Goal: Information Seeking & Learning: Learn about a topic

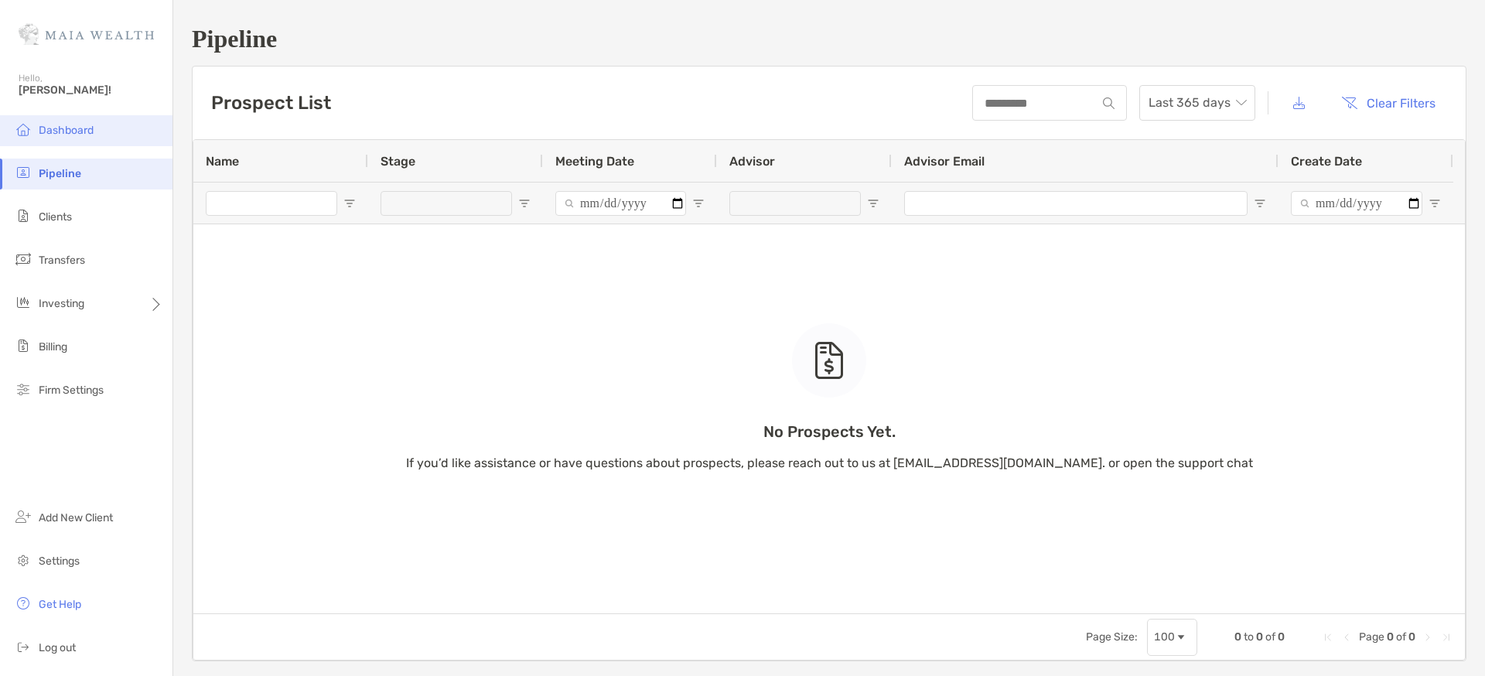
click at [70, 125] on span "Dashboard" at bounding box center [66, 130] width 55 height 13
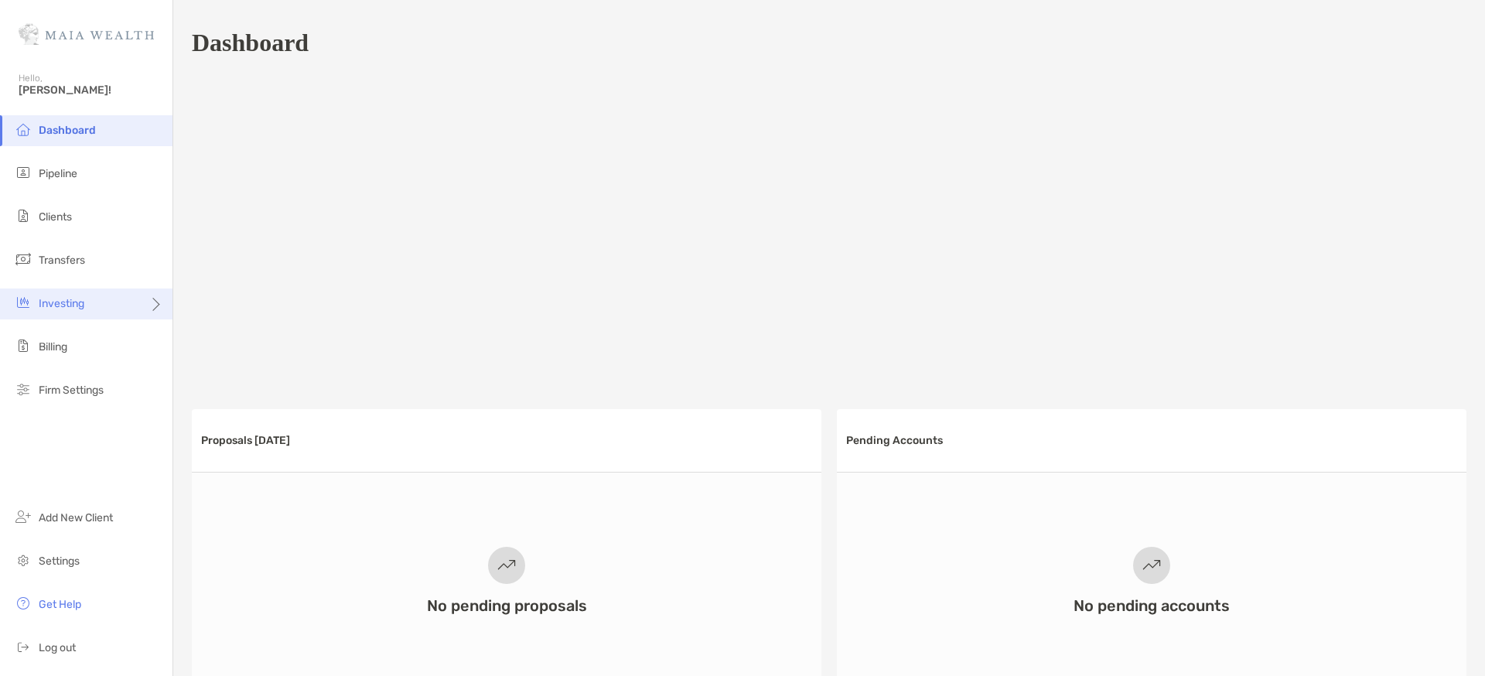
click at [94, 303] on div "Investing" at bounding box center [86, 303] width 172 height 31
click at [224, 304] on span "Portfolios" at bounding box center [209, 303] width 47 height 13
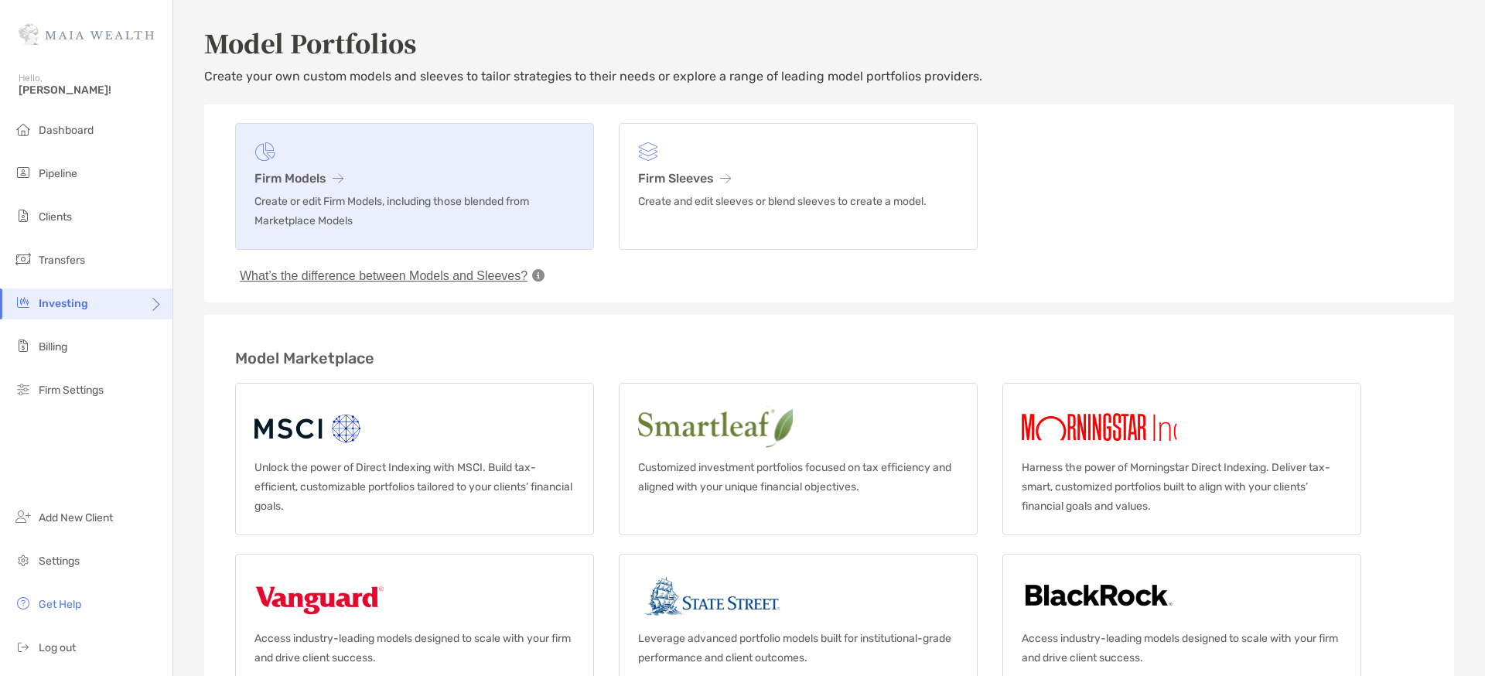
click at [306, 174] on h3 "Firm Models" at bounding box center [414, 178] width 320 height 15
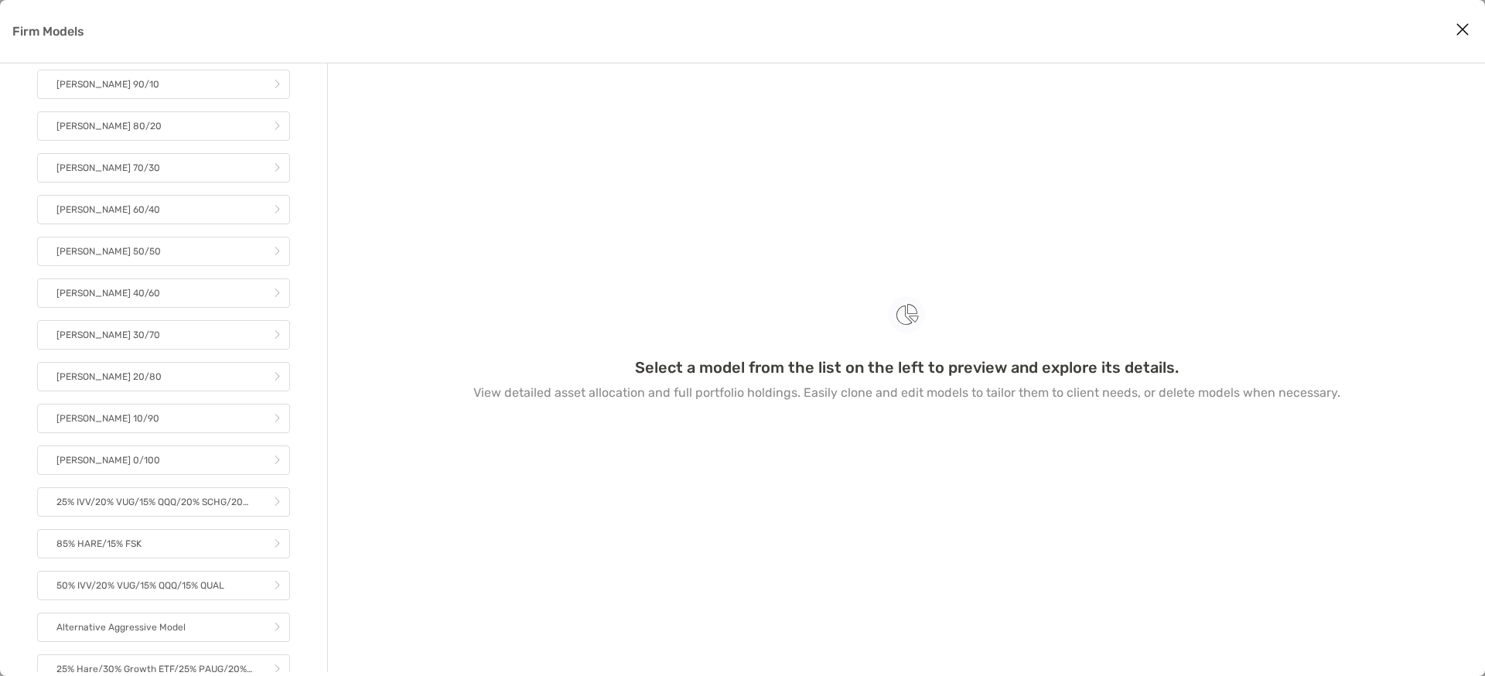
scroll to position [221, 0]
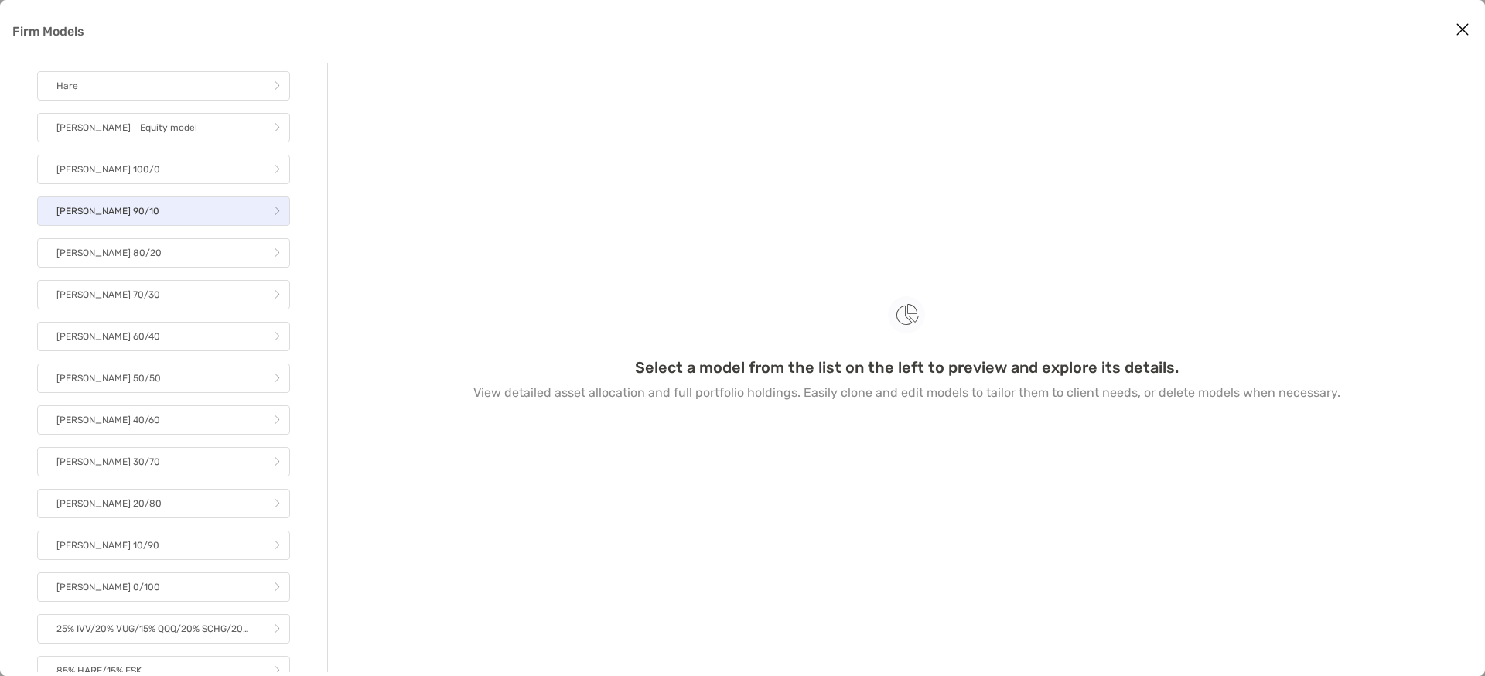
click at [162, 217] on link "[PERSON_NAME] 90/10" at bounding box center [163, 210] width 253 height 29
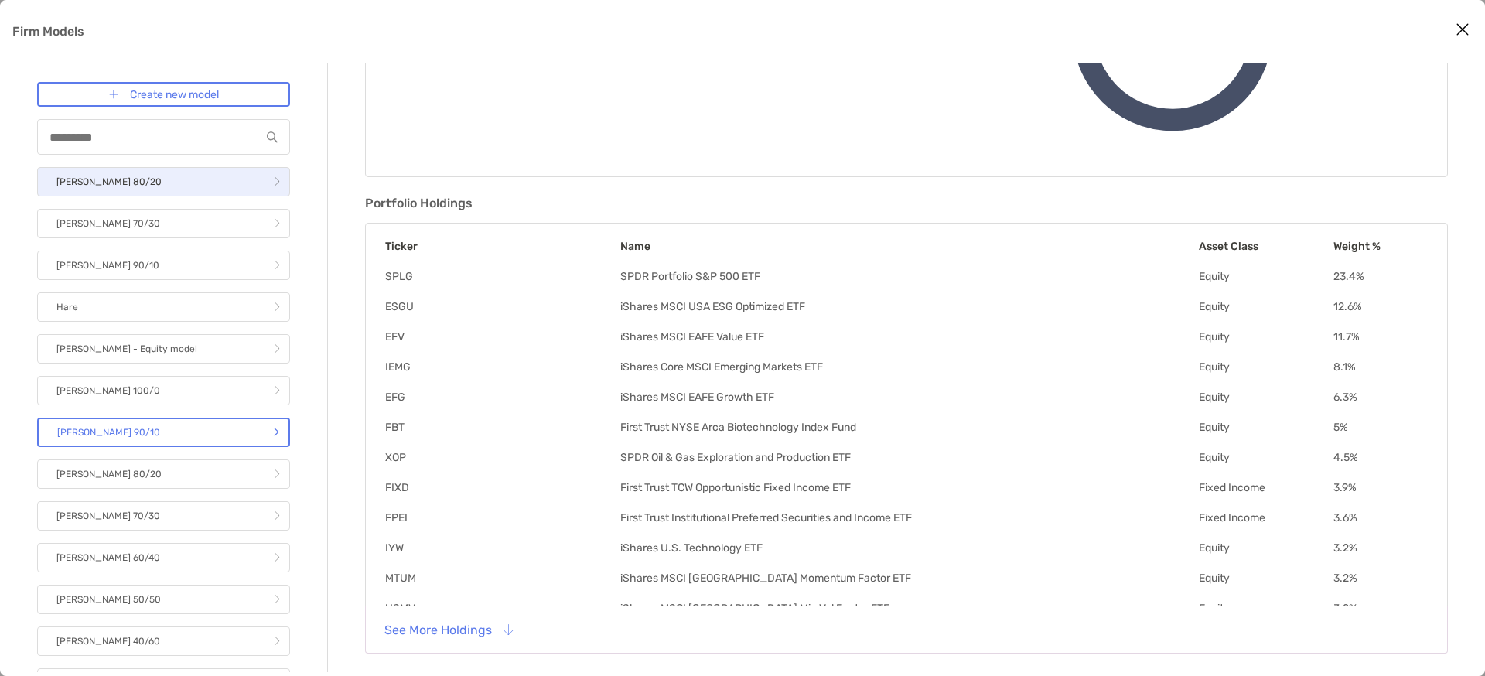
click at [203, 179] on link "[PERSON_NAME] 80/20" at bounding box center [163, 181] width 253 height 29
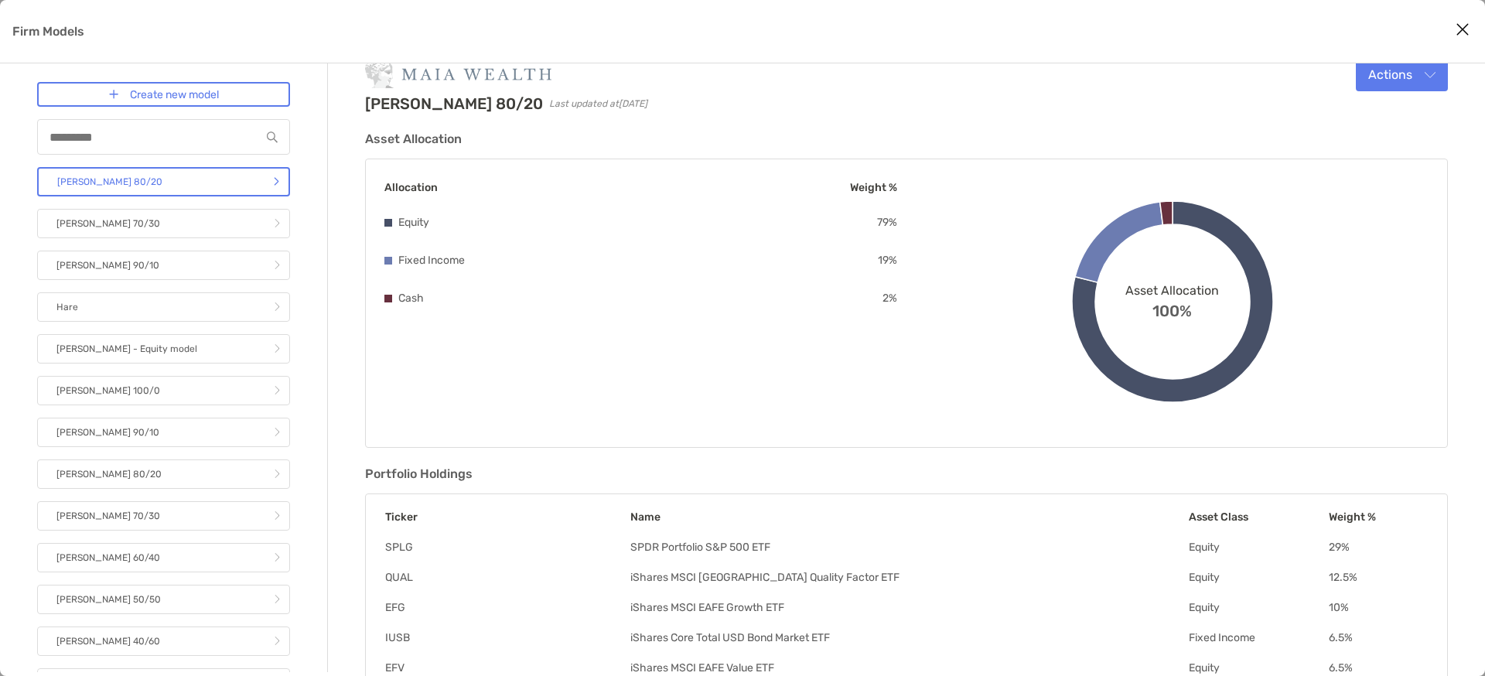
scroll to position [23, 0]
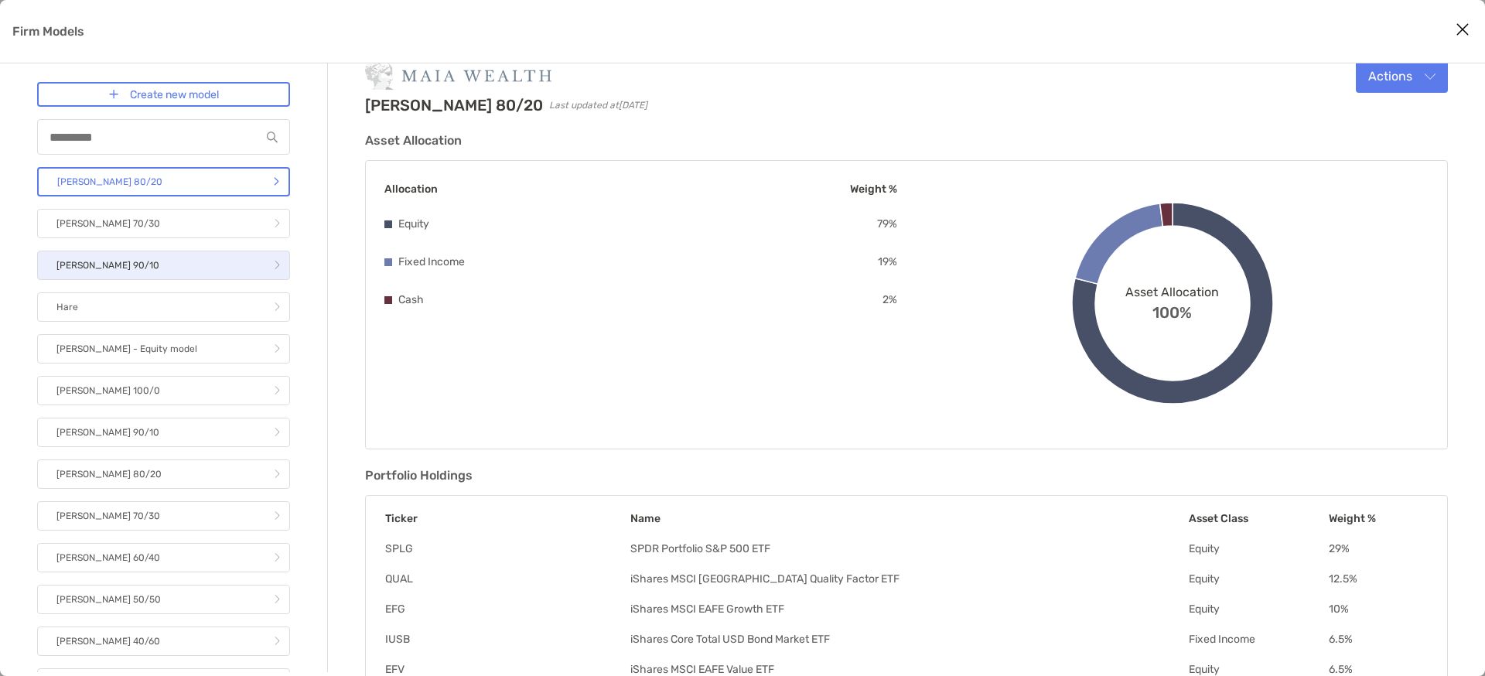
click at [197, 261] on link "[PERSON_NAME] 90/10" at bounding box center [163, 265] width 253 height 29
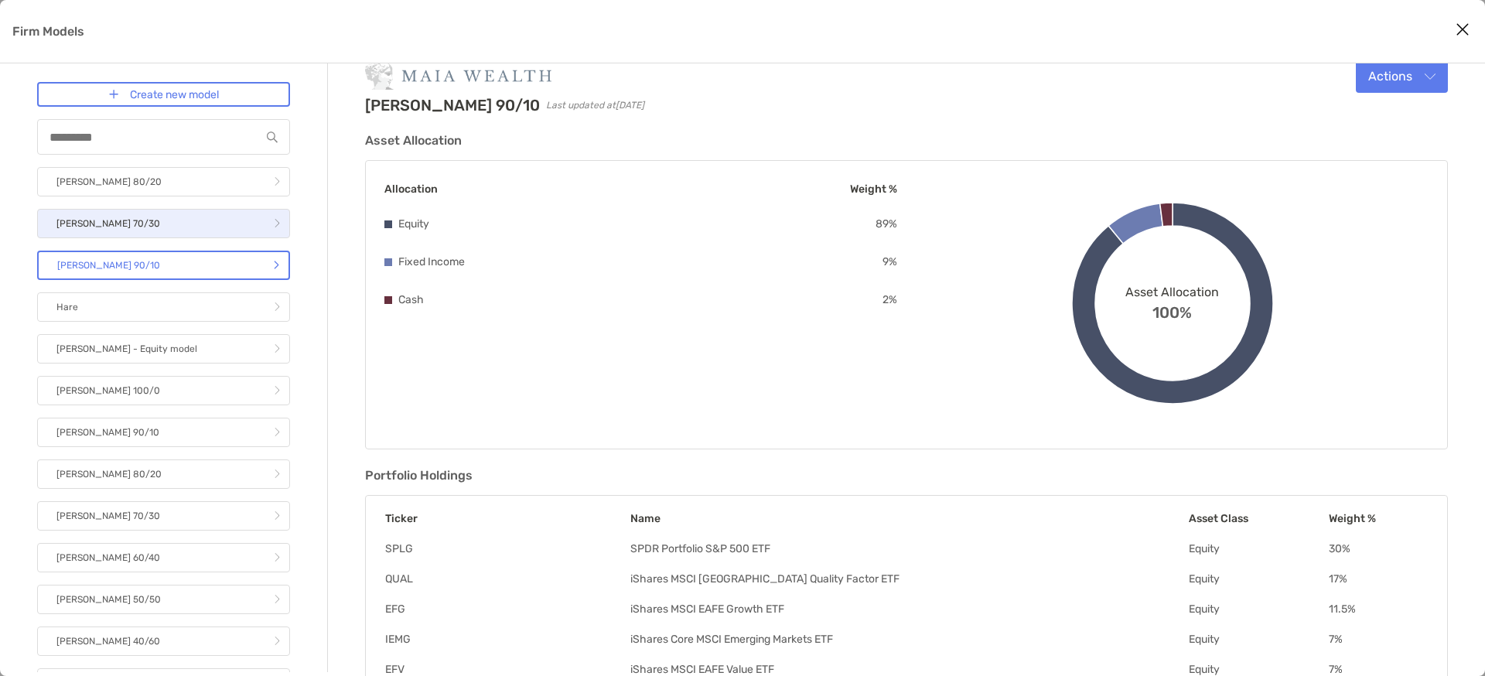
click at [177, 223] on link "[PERSON_NAME] 70/30" at bounding box center [163, 223] width 253 height 29
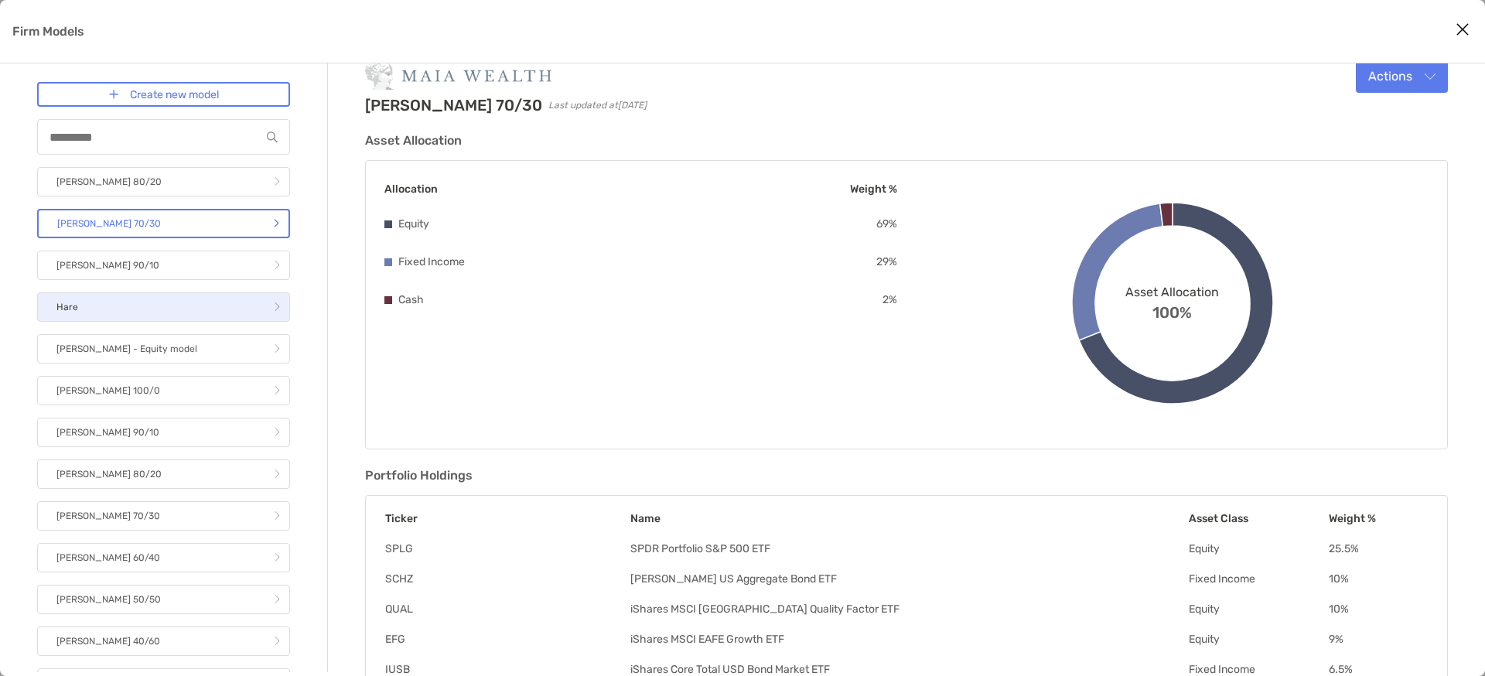
click at [210, 296] on link "Hare" at bounding box center [163, 306] width 253 height 29
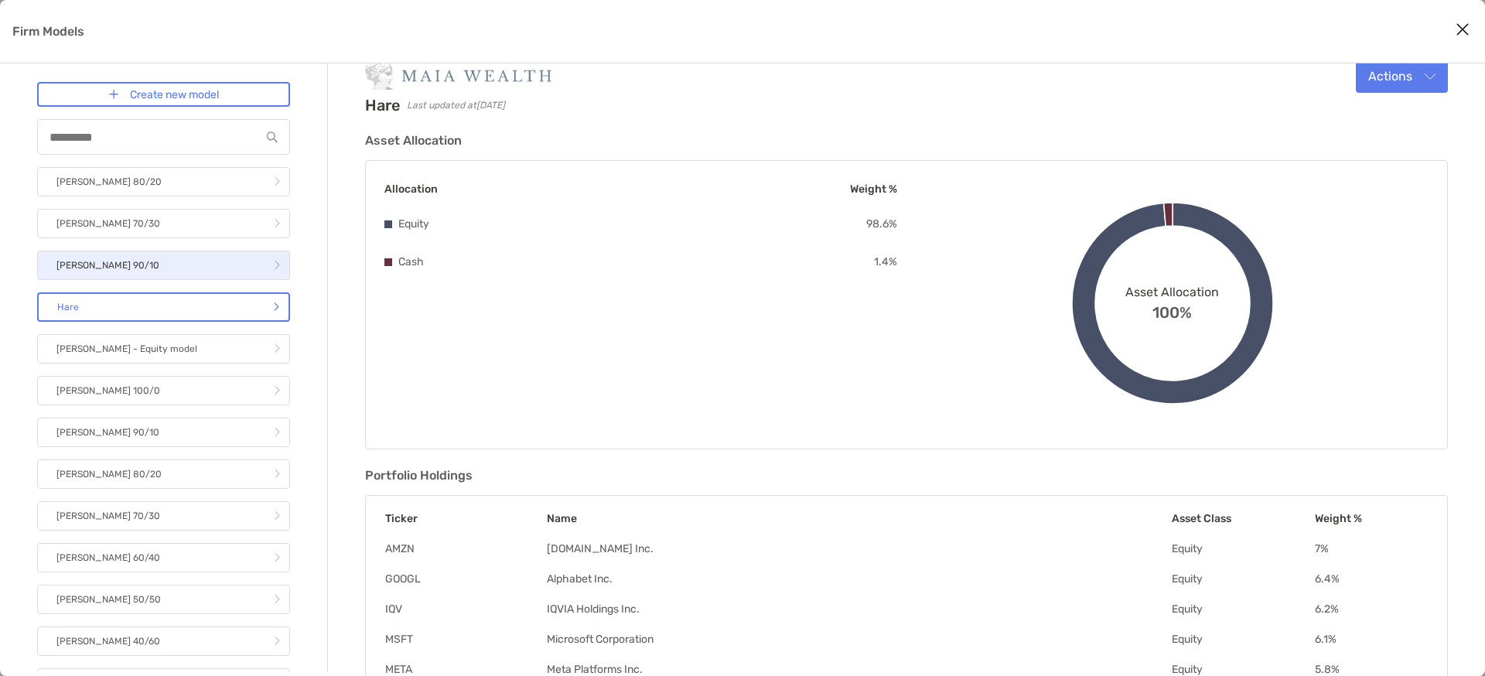
click at [230, 265] on link "[PERSON_NAME] 90/10" at bounding box center [163, 265] width 253 height 29
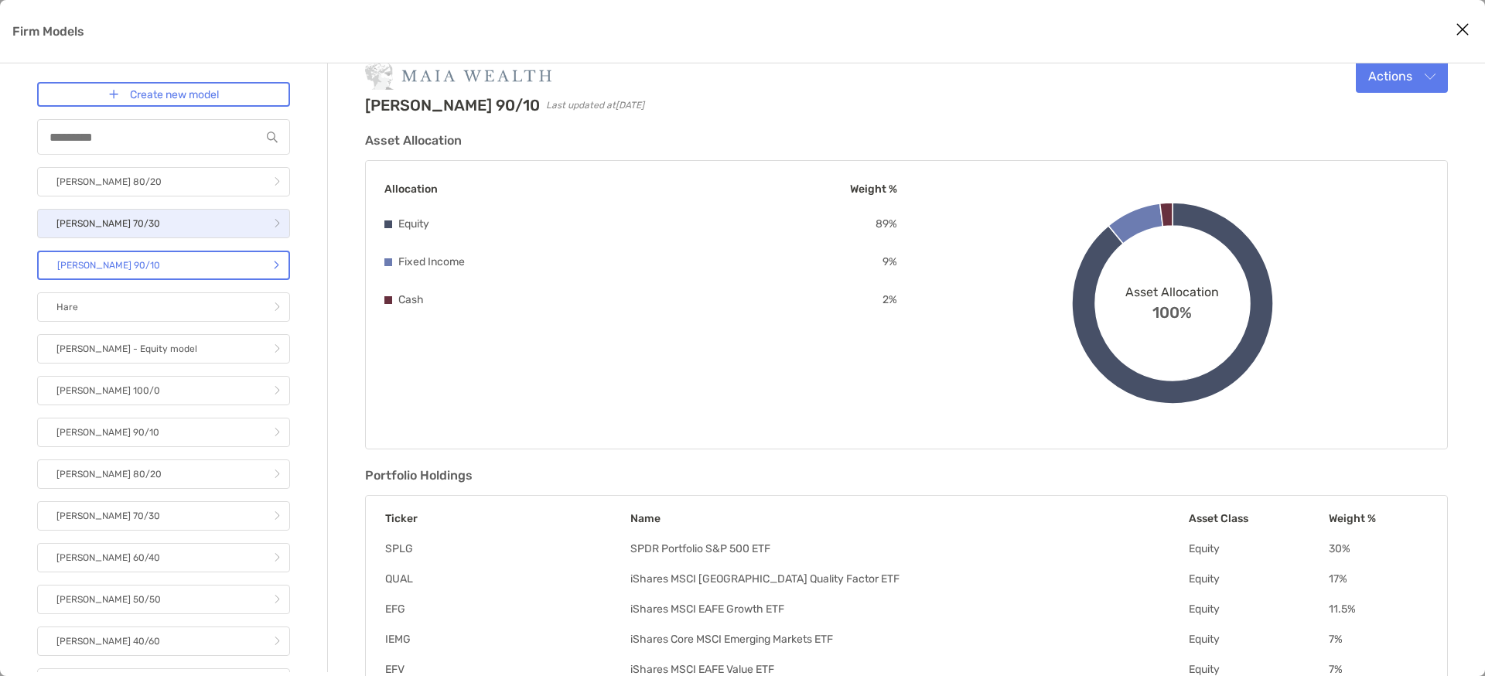
click at [261, 213] on link "[PERSON_NAME] 70/30" at bounding box center [163, 223] width 253 height 29
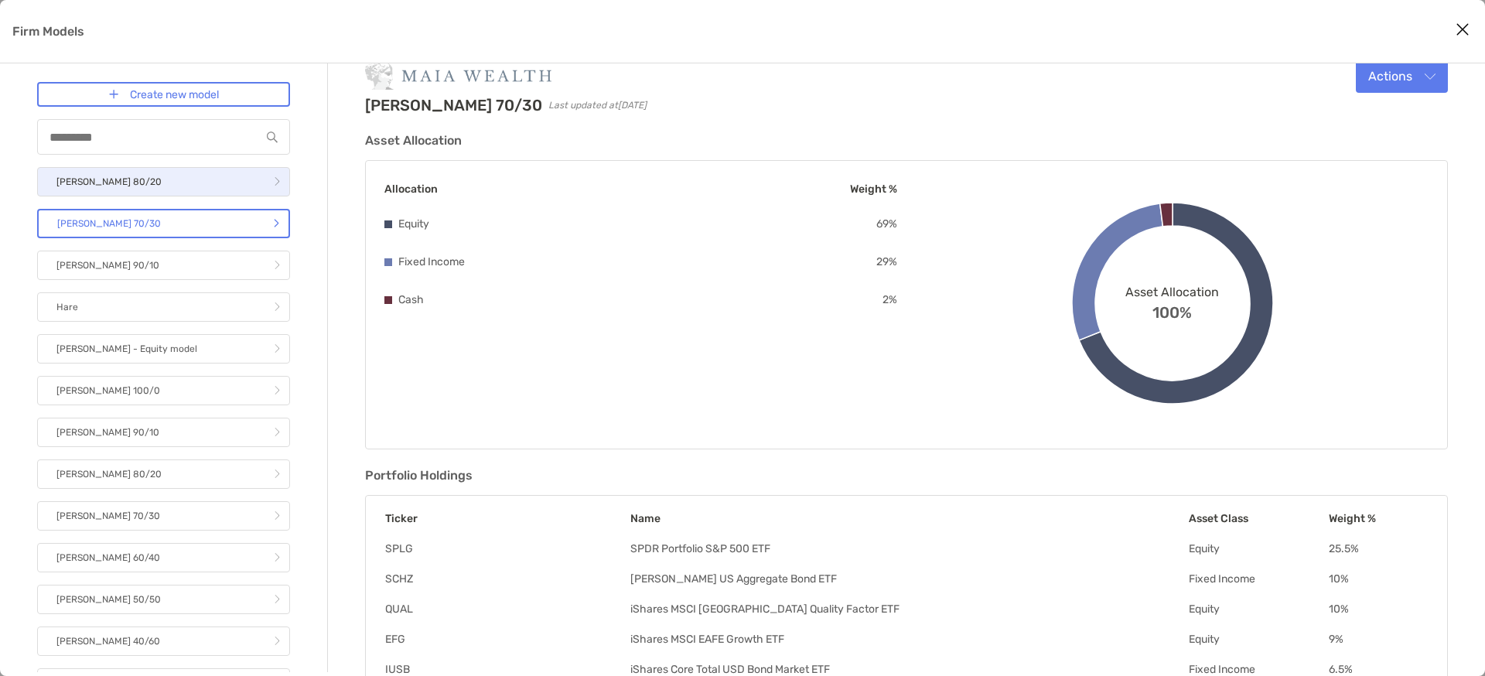
click at [274, 184] on icon "Firm Models" at bounding box center [277, 181] width 6 height 9
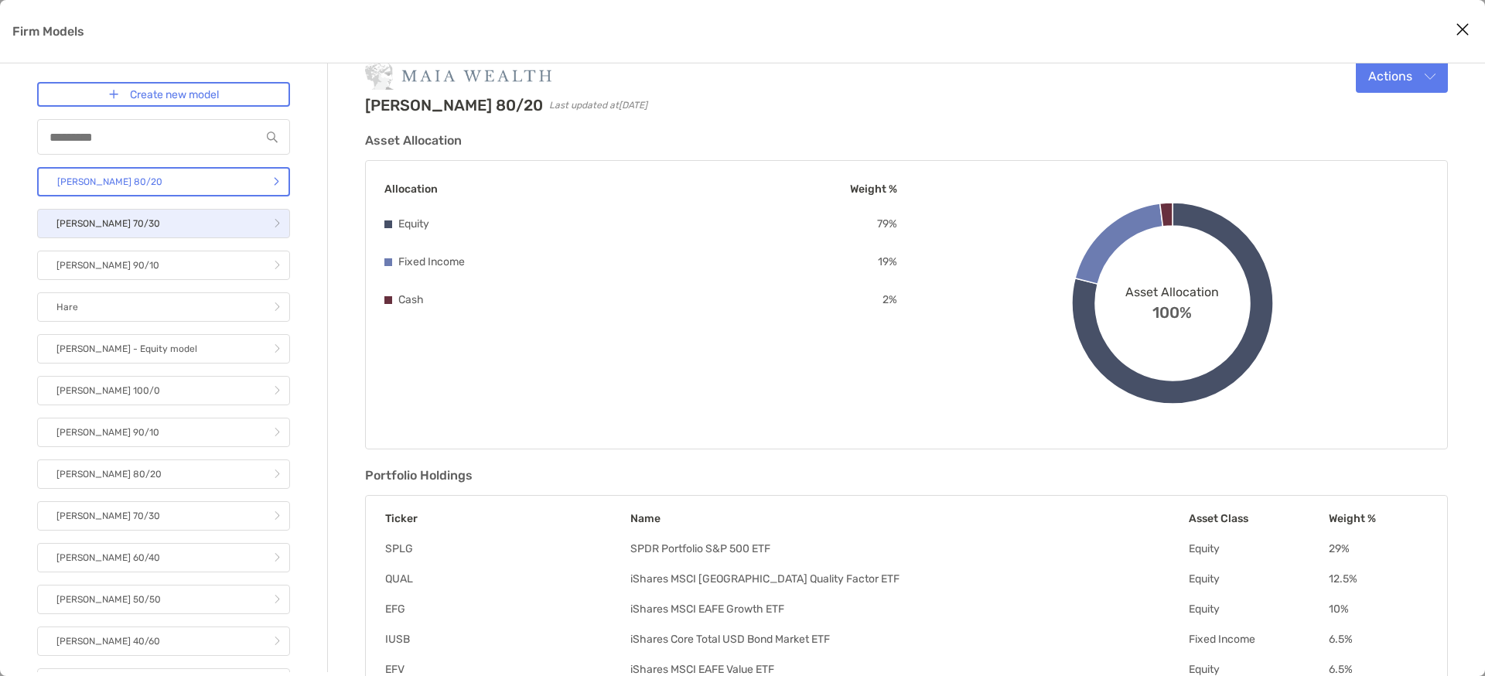
click at [234, 214] on link "[PERSON_NAME] 70/30" at bounding box center [163, 223] width 253 height 29
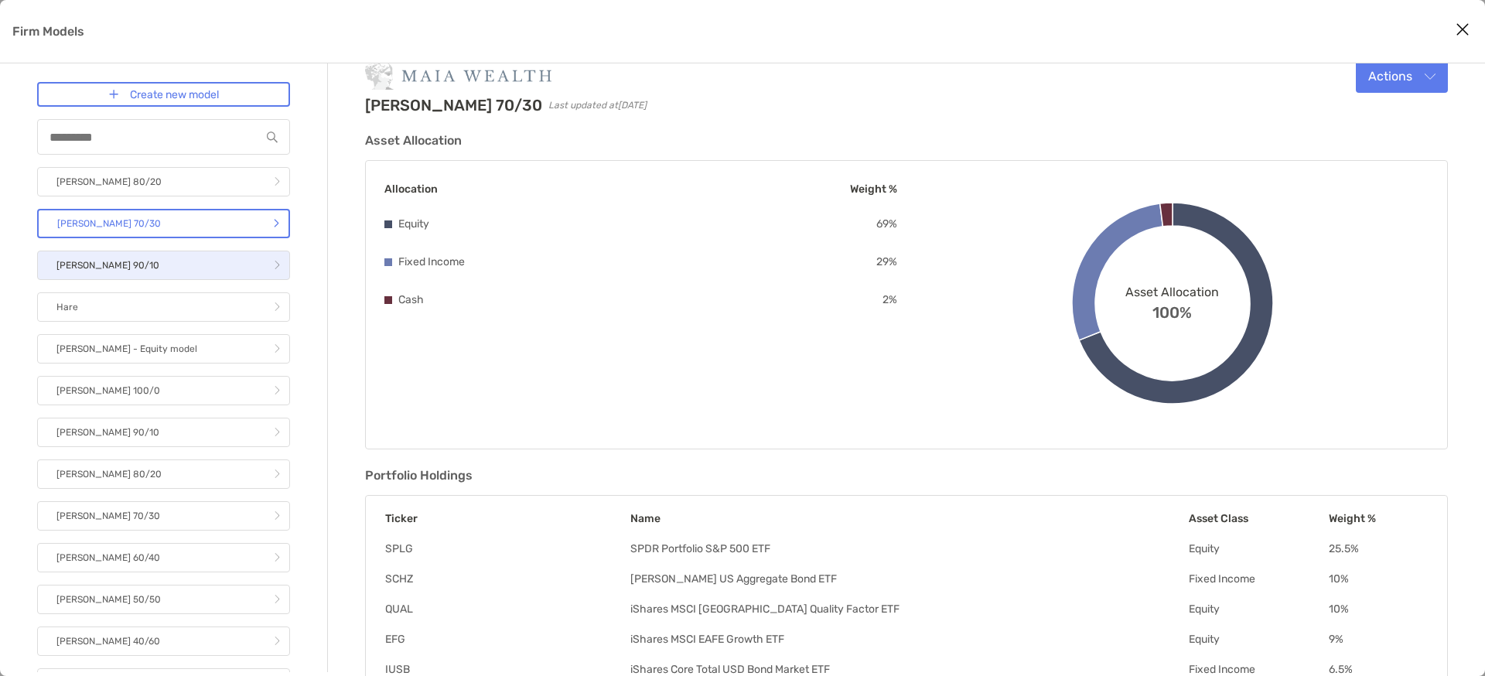
click at [212, 262] on link "[PERSON_NAME] 90/10" at bounding box center [163, 265] width 253 height 29
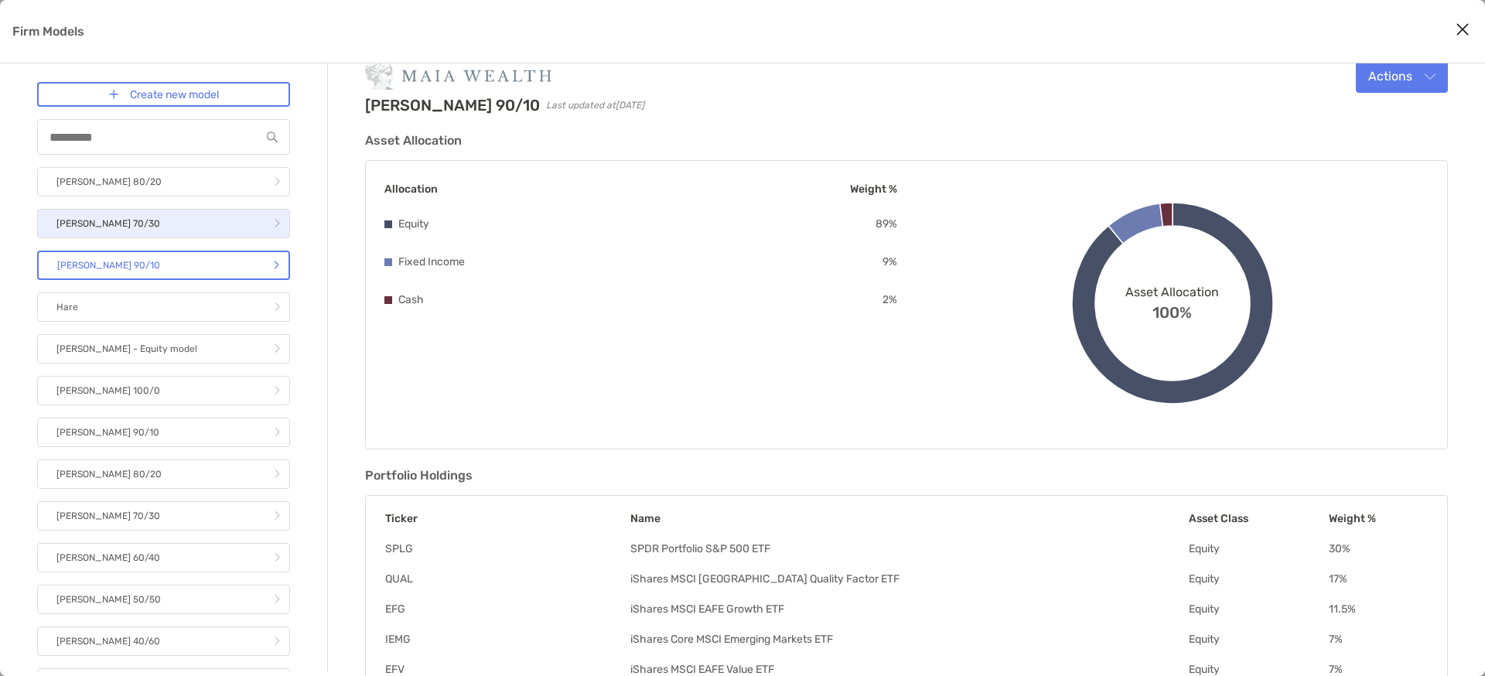
click at [230, 226] on link "[PERSON_NAME] 70/30" at bounding box center [163, 223] width 253 height 29
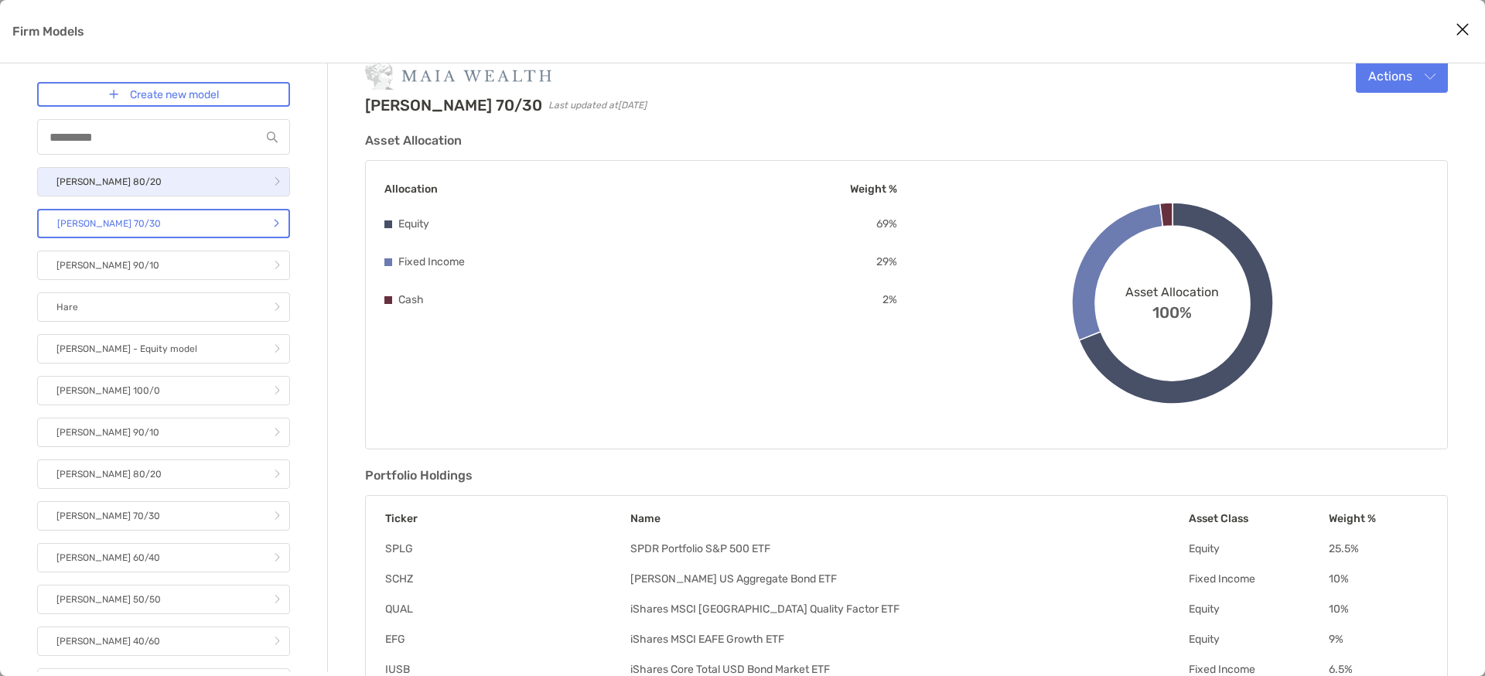
click at [237, 179] on link "[PERSON_NAME] 80/20" at bounding box center [163, 181] width 253 height 29
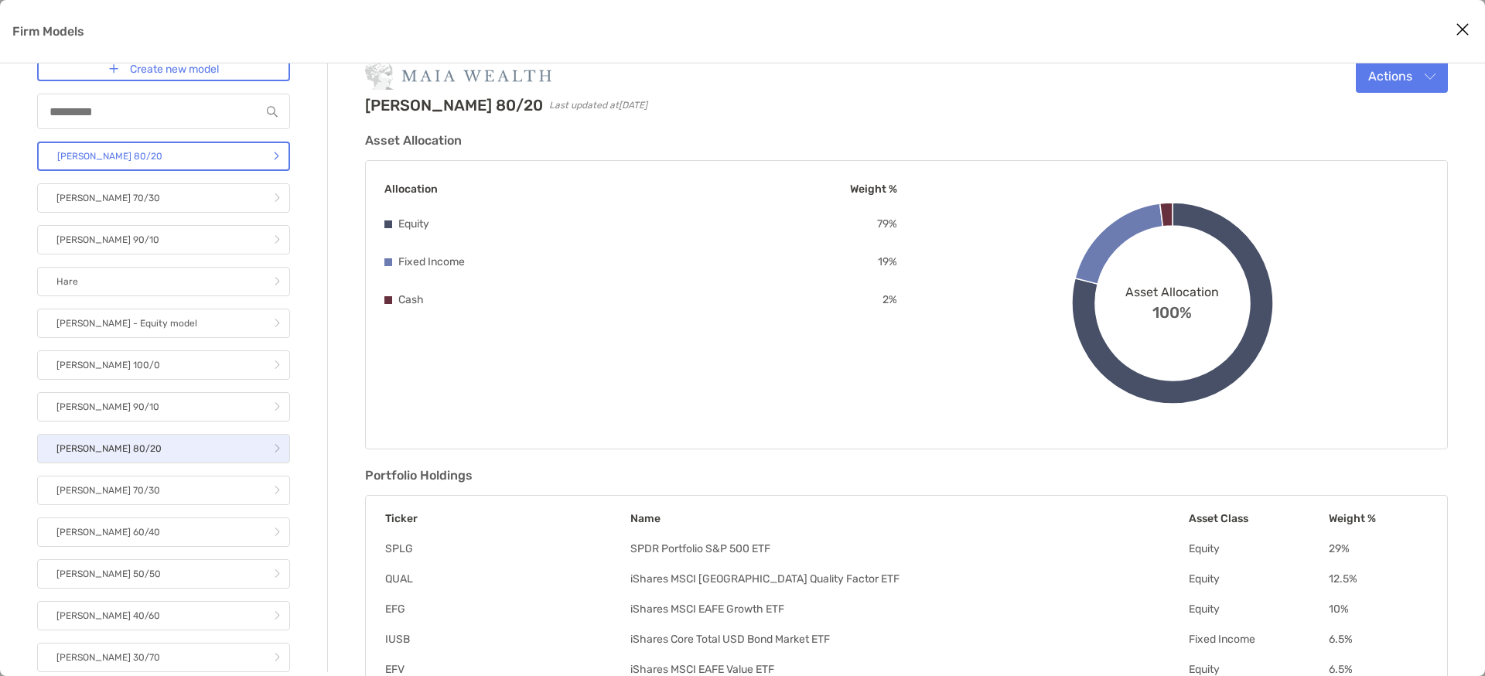
scroll to position [26, 0]
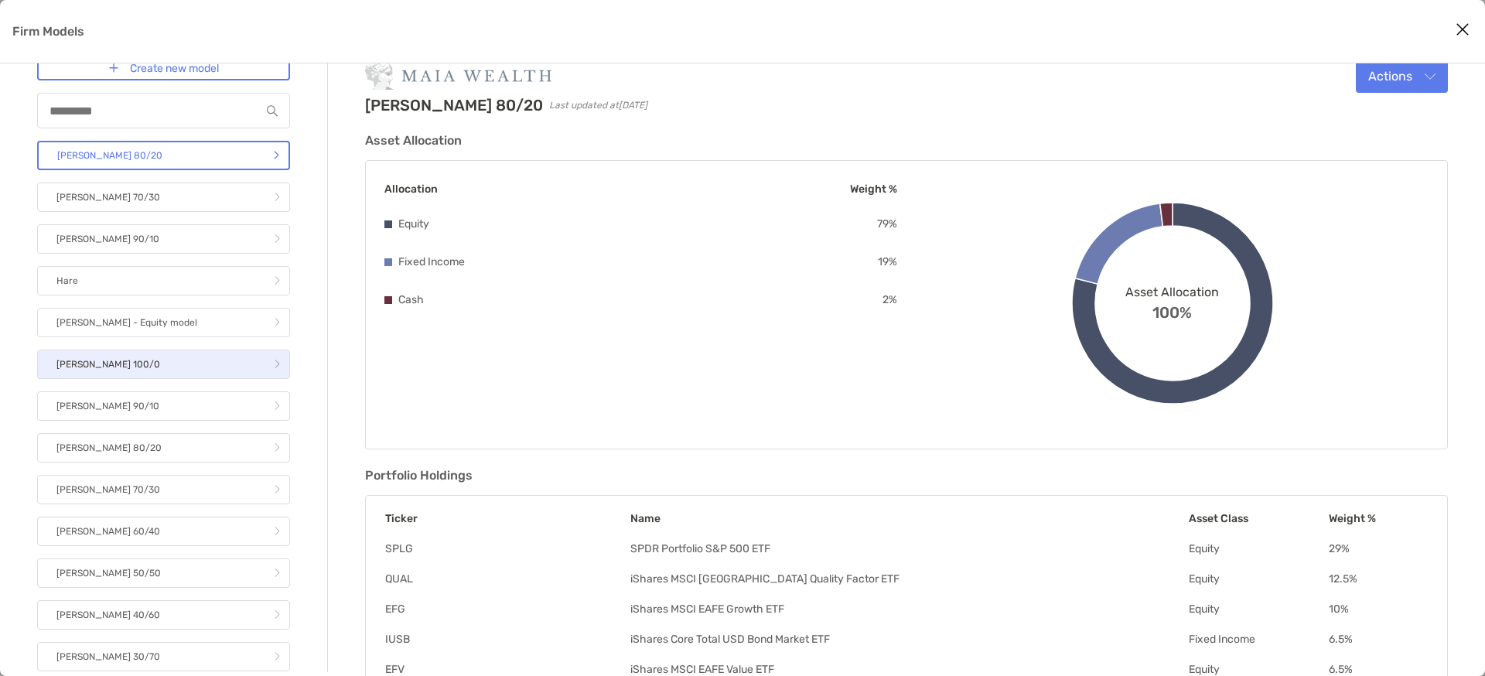
click at [217, 366] on link "[PERSON_NAME] 100/0" at bounding box center [163, 364] width 253 height 29
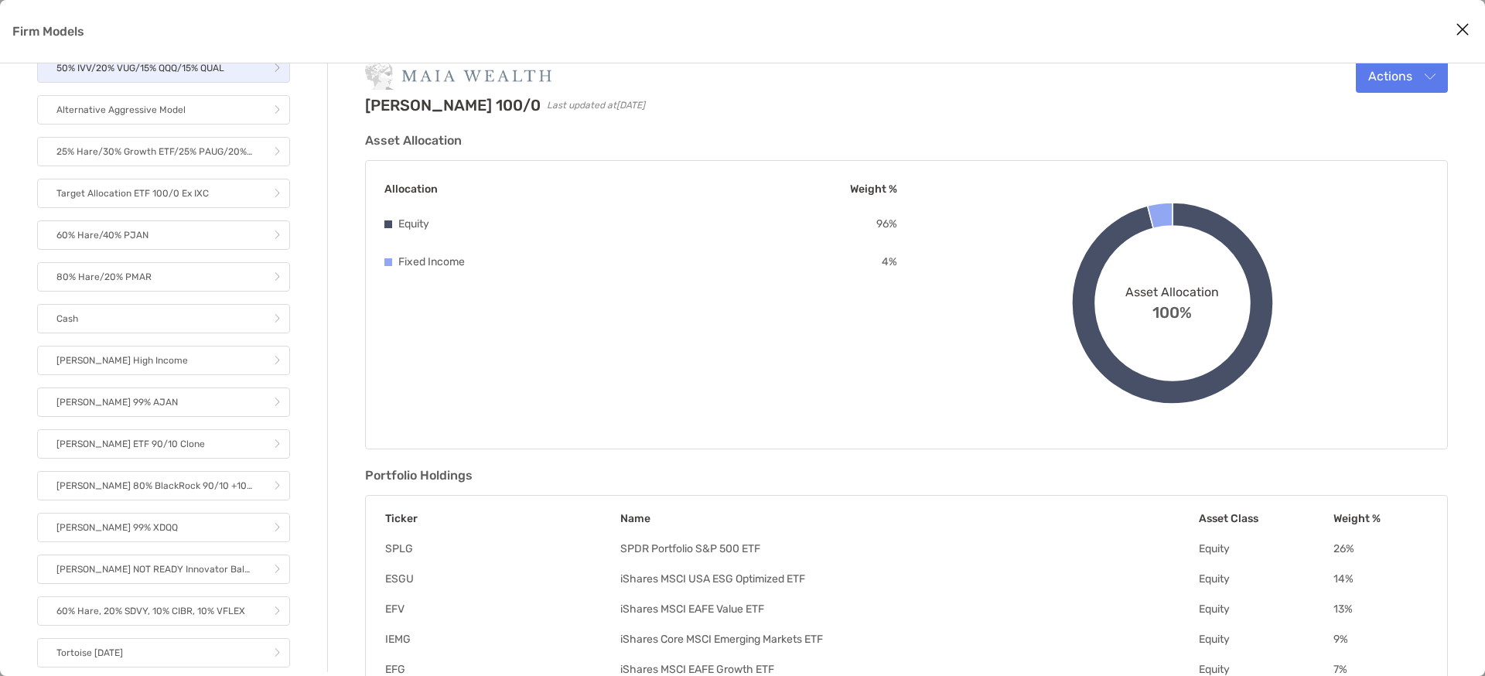
scroll to position [1061, 0]
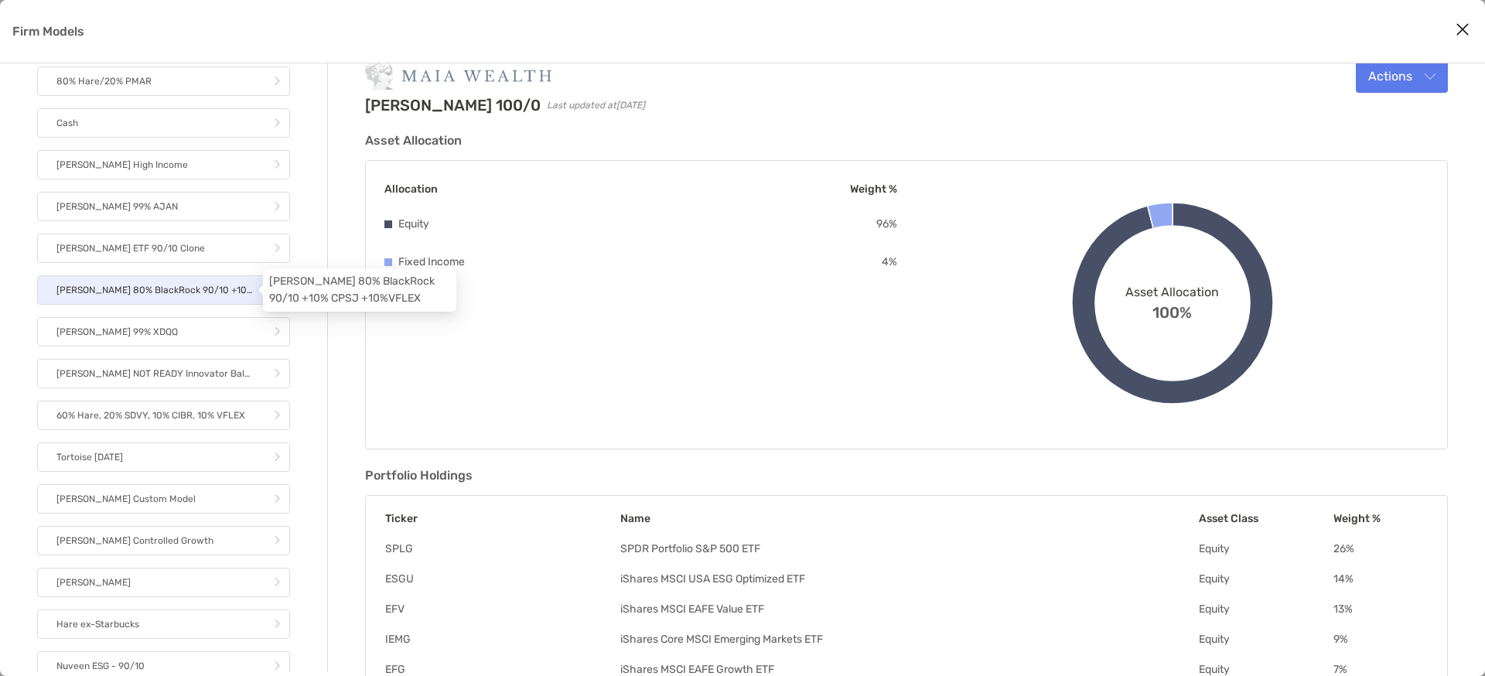
click at [224, 291] on p "[PERSON_NAME] 80% BlackRock 90/10 +10% CPSJ +10%VFLEX" at bounding box center [154, 290] width 197 height 19
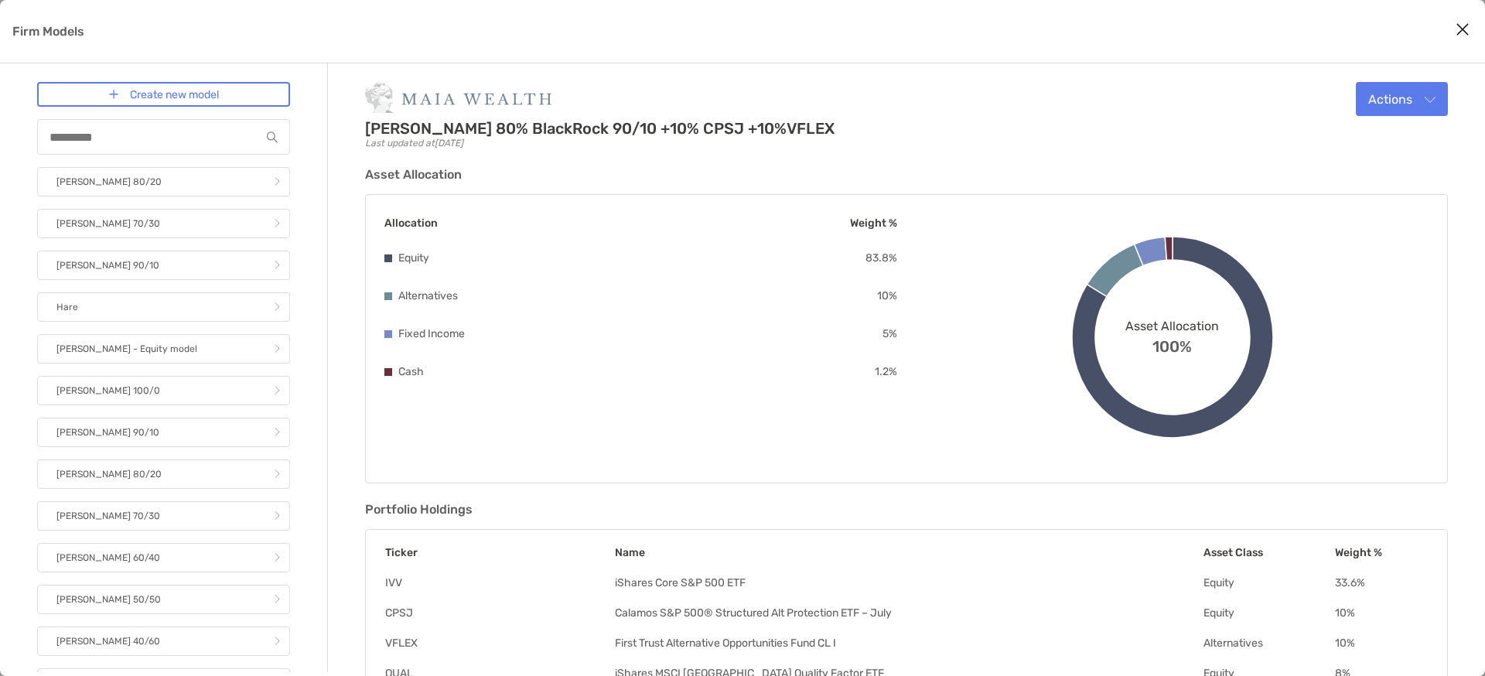
click at [1463, 27] on icon "Close modal" at bounding box center [1463, 29] width 14 height 19
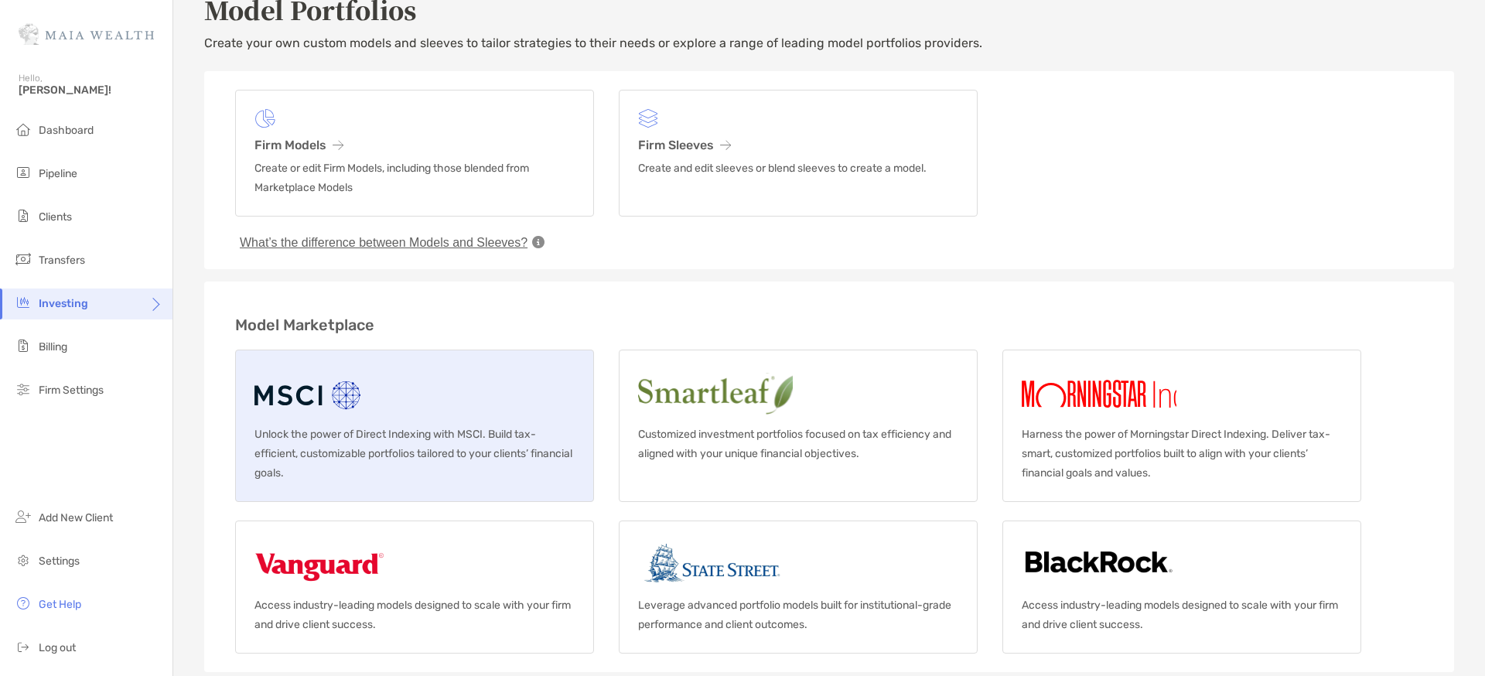
scroll to position [59, 0]
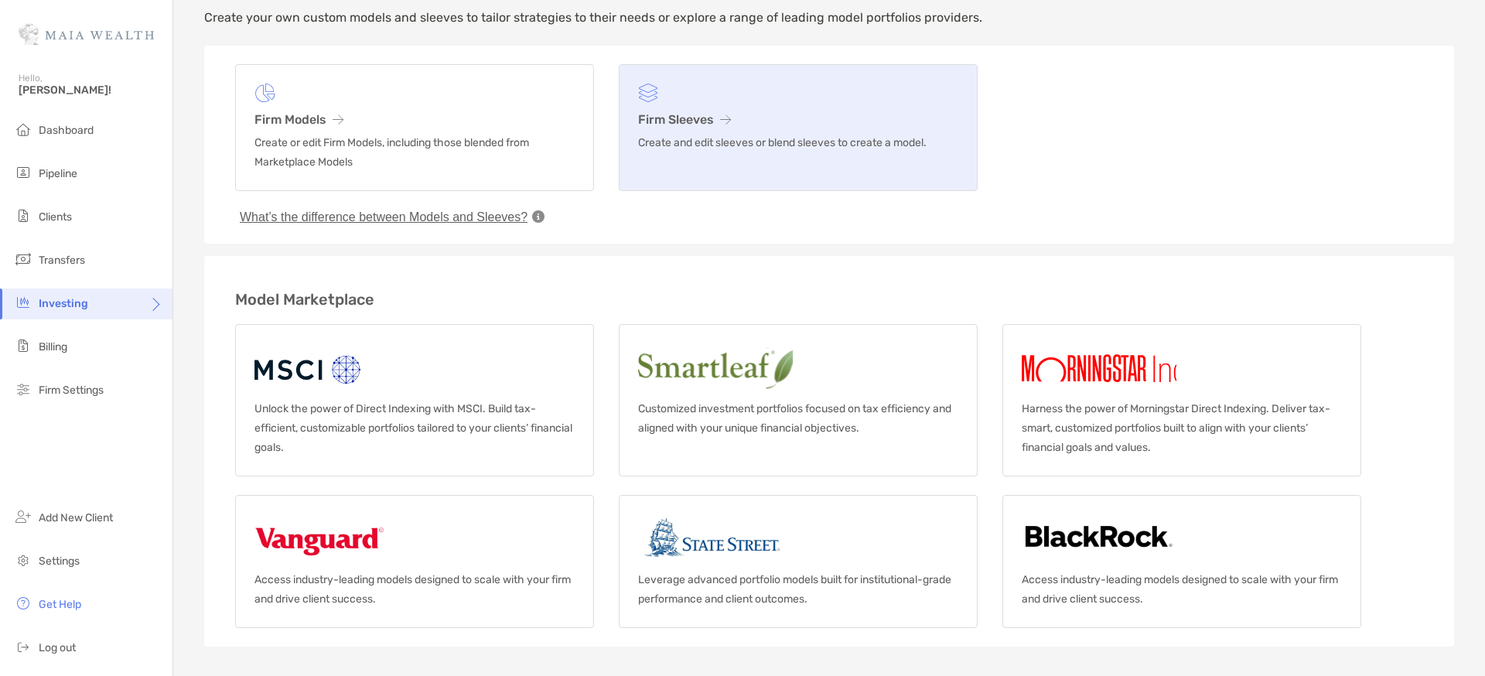
click at [670, 114] on h3 "Firm Sleeves" at bounding box center [798, 119] width 320 height 15
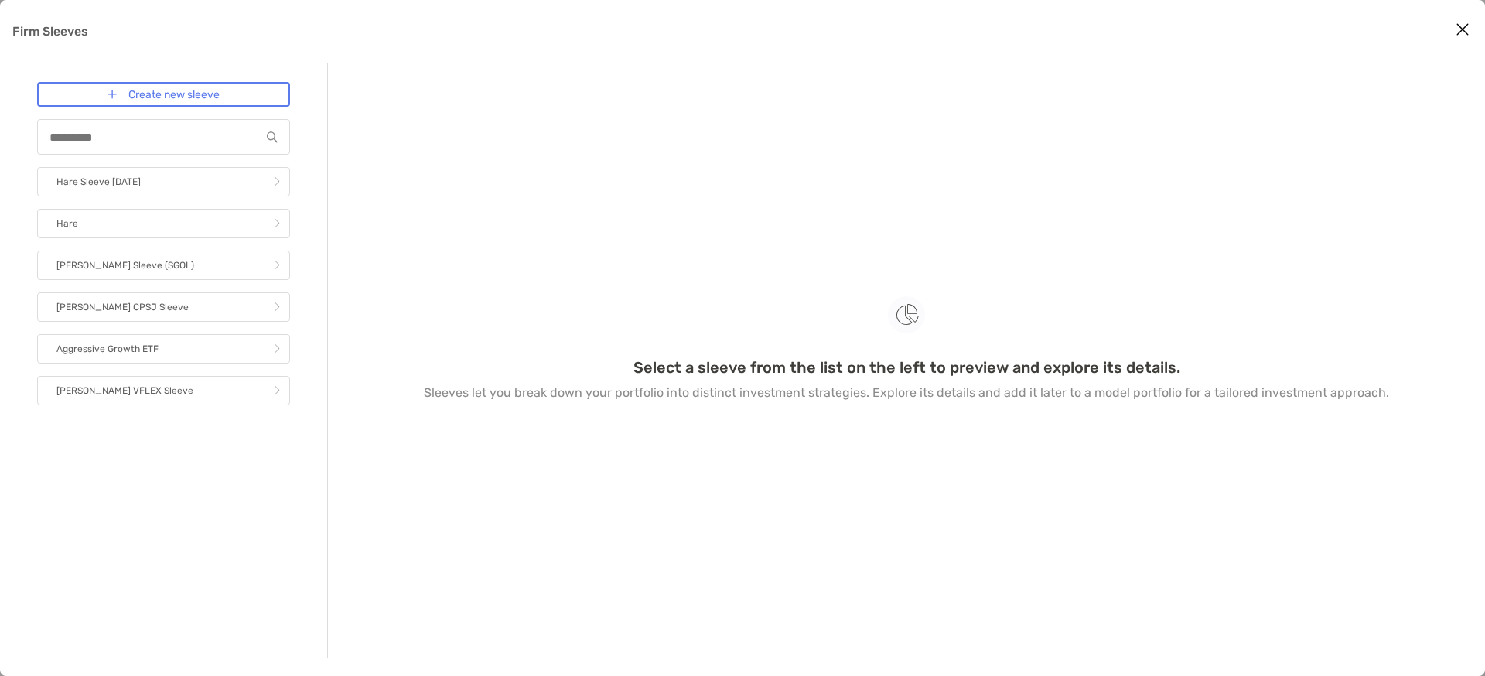
click at [1459, 24] on icon "Close modal" at bounding box center [1463, 29] width 14 height 19
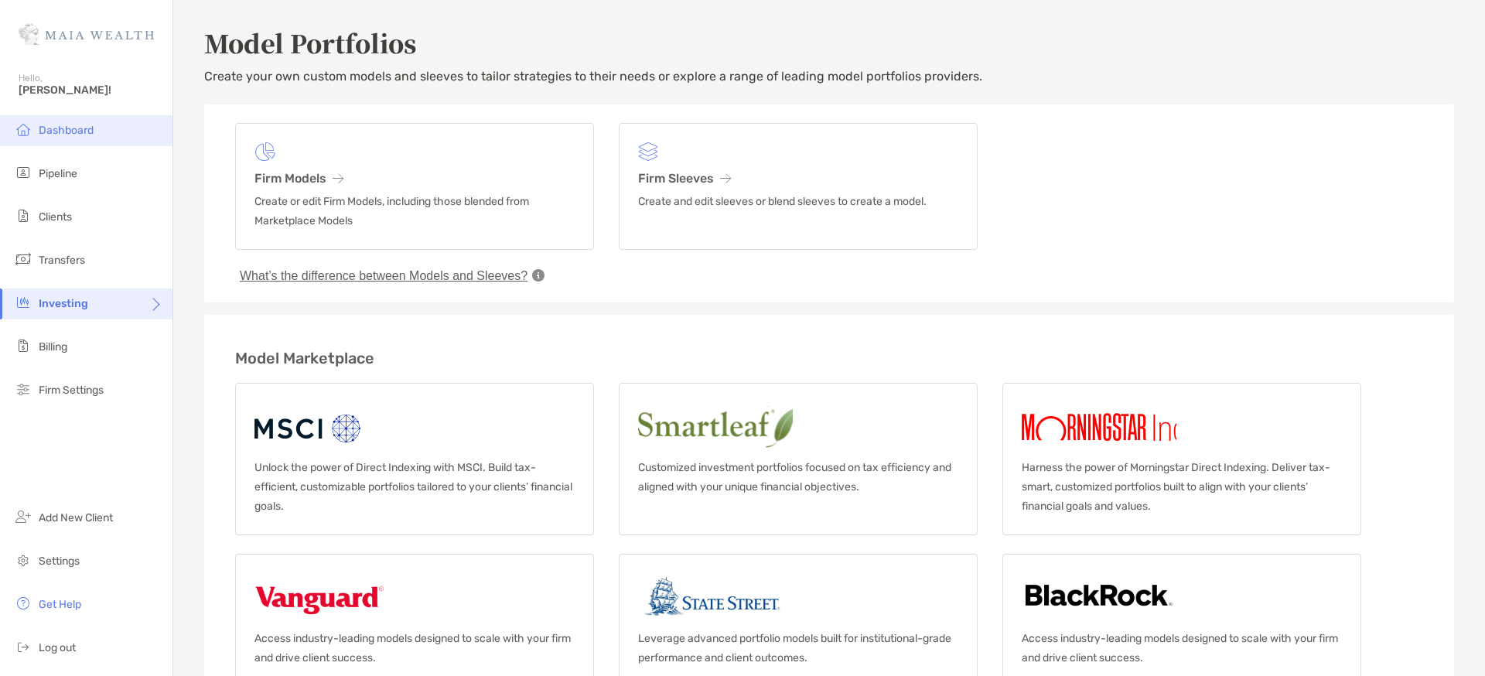
click at [65, 127] on span "Dashboard" at bounding box center [66, 130] width 55 height 13
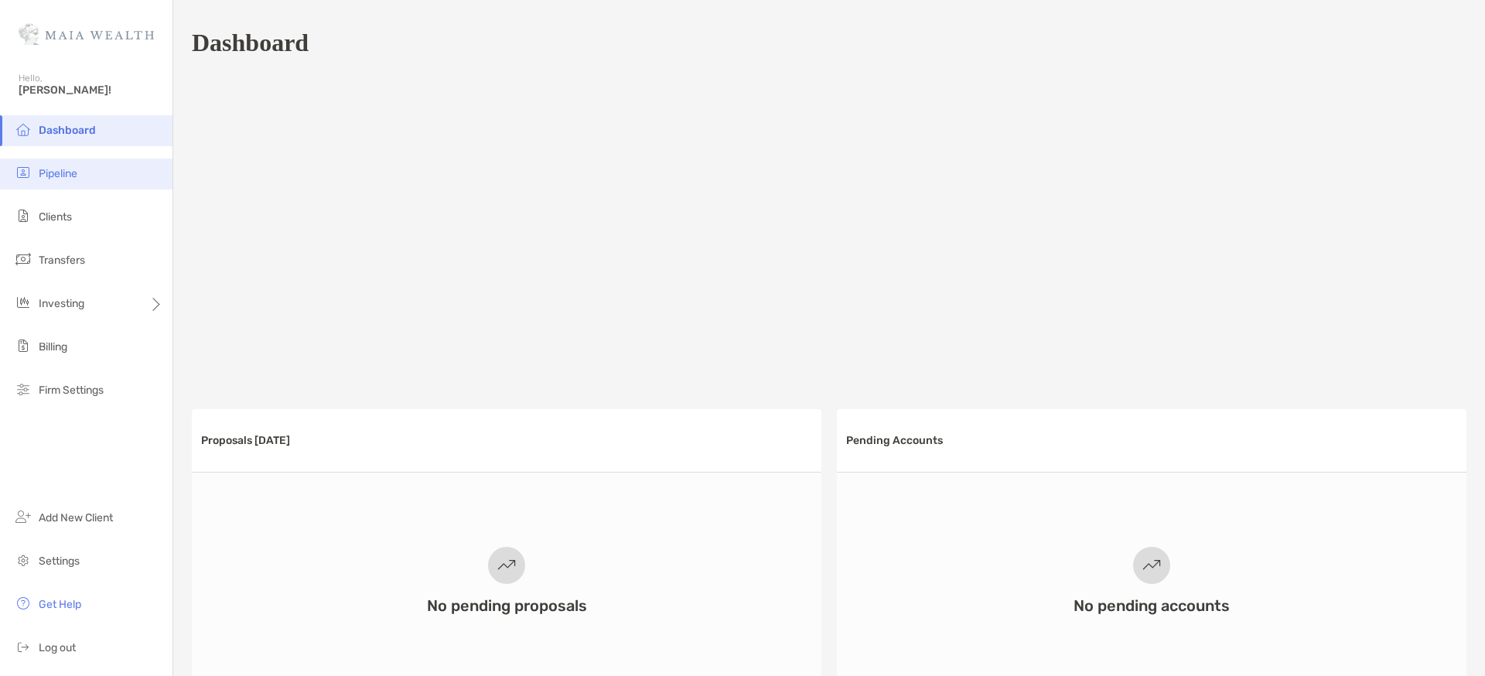
click at [82, 171] on li "Pipeline" at bounding box center [86, 174] width 172 height 31
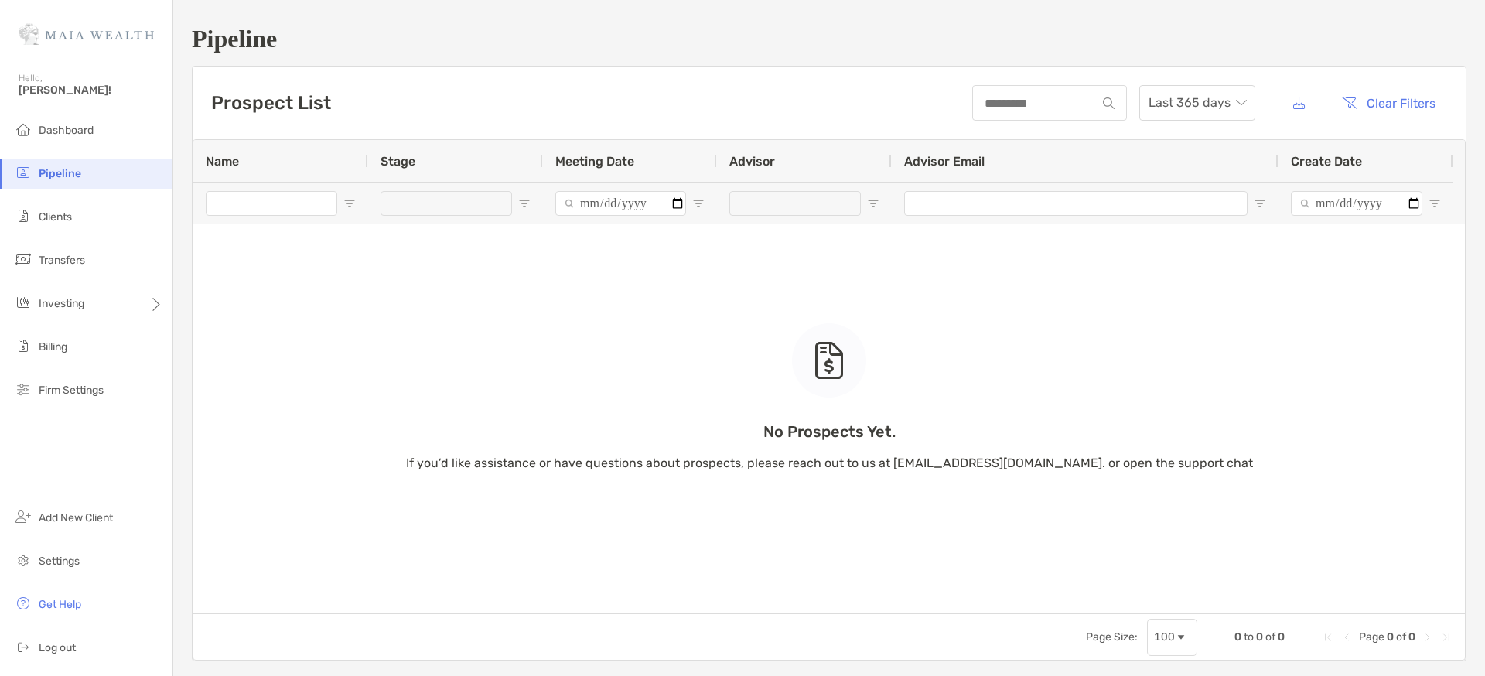
click at [303, 201] on div "No Prospects Yet. If you’d like assistance or have questions about prospects, p…" at bounding box center [829, 376] width 1272 height 473
click at [86, 210] on li "Clients" at bounding box center [86, 217] width 172 height 31
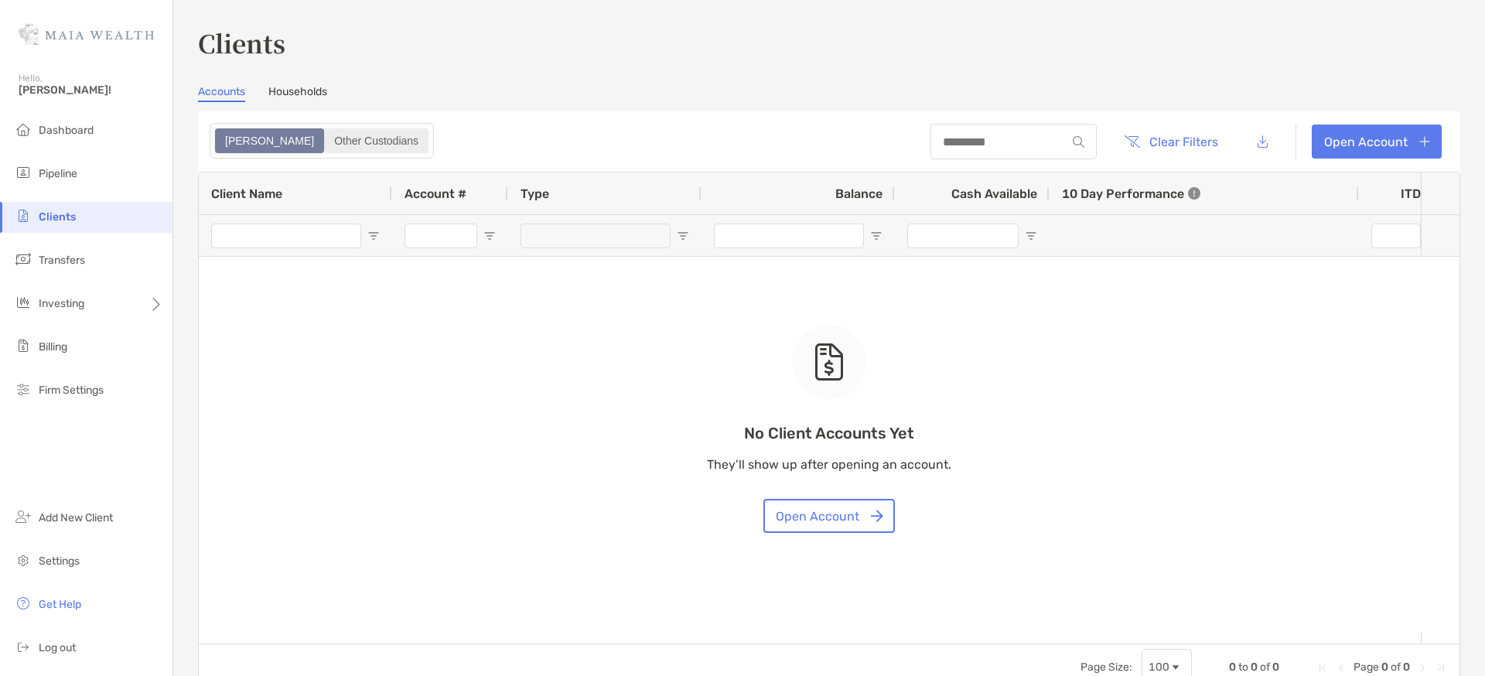
click at [326, 137] on div "Other Custodians" at bounding box center [376, 141] width 101 height 22
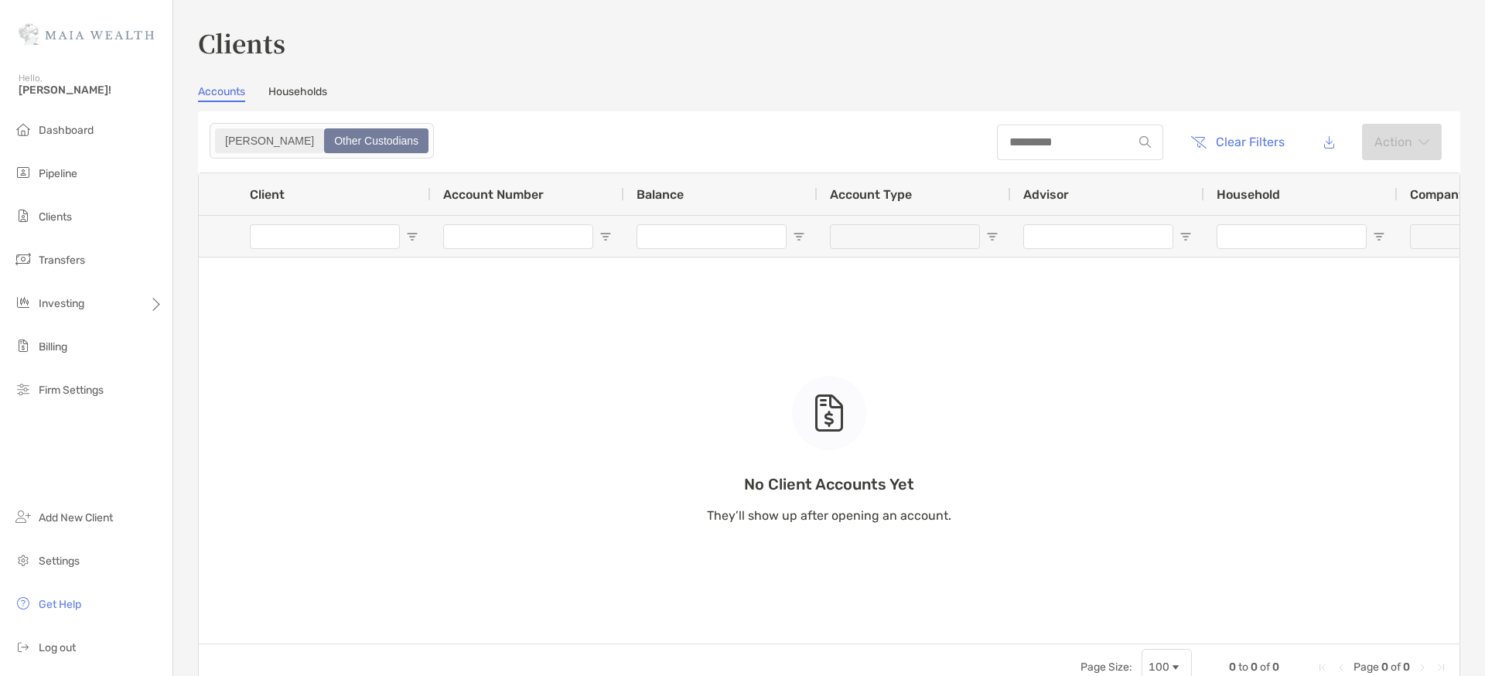
click at [236, 143] on div "[PERSON_NAME]" at bounding box center [270, 141] width 106 height 22
